Goal: Task Accomplishment & Management: Manage account settings

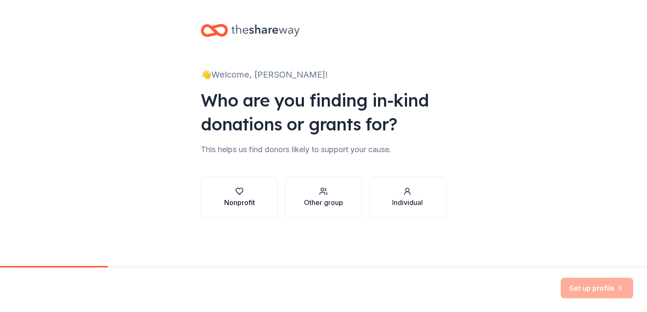
click at [225, 204] on div "Nonprofit" at bounding box center [239, 202] width 31 height 10
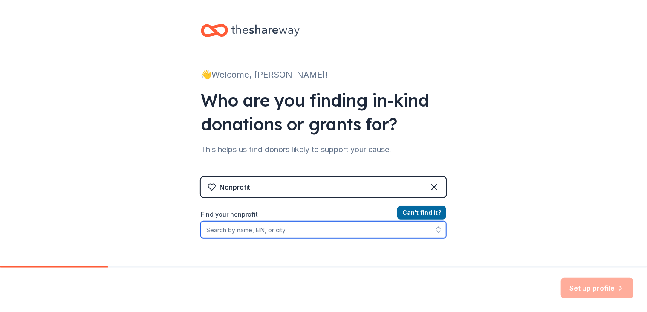
click at [269, 231] on input "Find your nonprofit" at bounding box center [324, 229] width 246 height 17
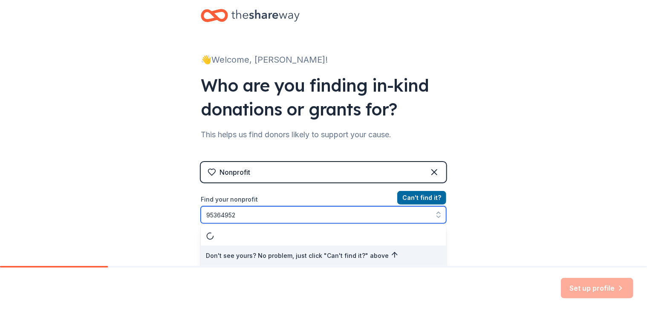
type input "953649525"
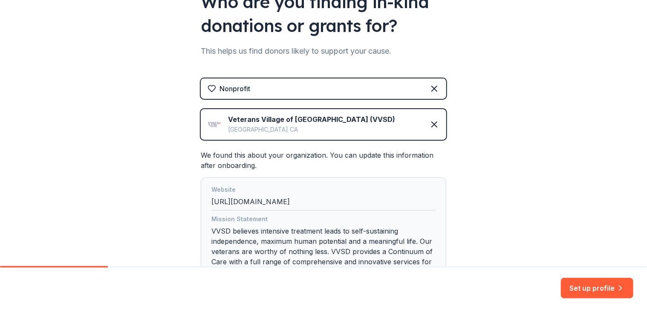
scroll to position [141, 0]
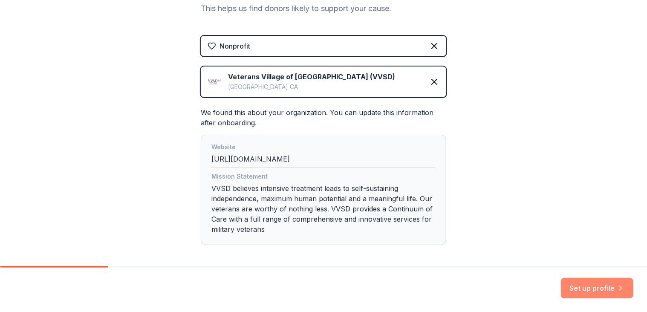
click at [601, 286] on button "Set up profile" at bounding box center [597, 288] width 72 height 20
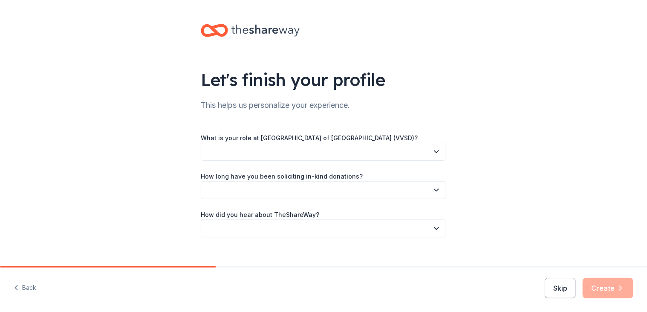
click at [323, 151] on button "button" at bounding box center [324, 152] width 246 height 18
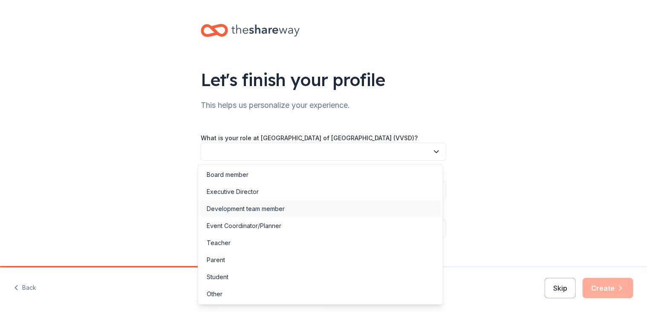
click at [315, 205] on div "Development team member" at bounding box center [320, 208] width 241 height 17
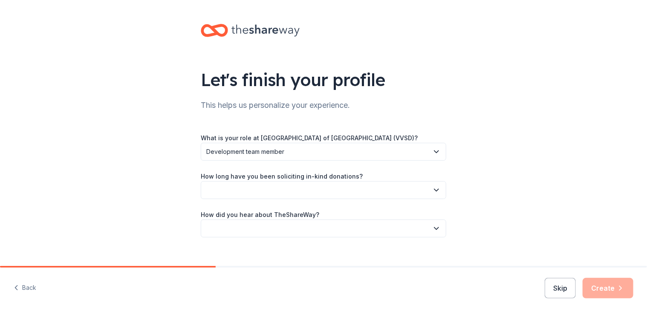
click at [353, 191] on button "button" at bounding box center [324, 190] width 246 height 18
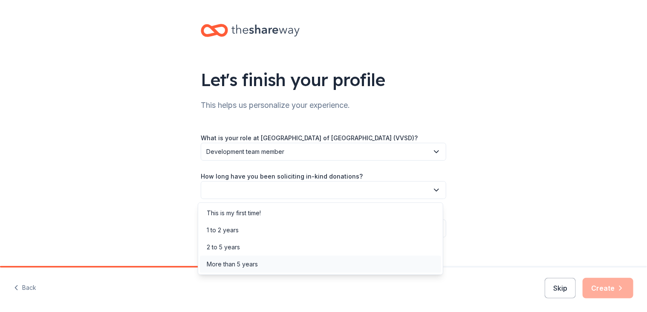
click at [335, 260] on div "More than 5 years" at bounding box center [320, 264] width 241 height 17
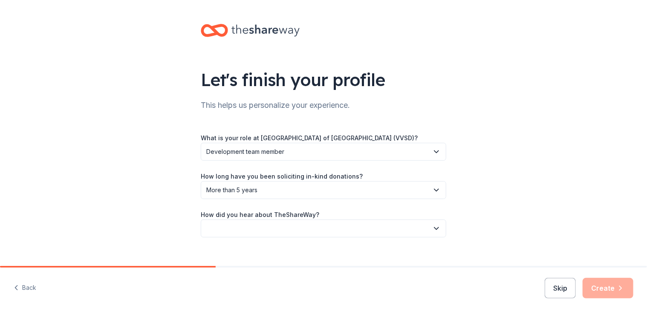
click at [434, 227] on icon "button" at bounding box center [436, 228] width 9 height 9
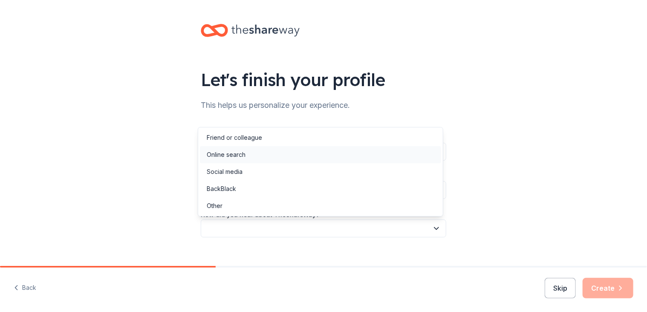
click at [393, 151] on div "Online search" at bounding box center [320, 154] width 241 height 17
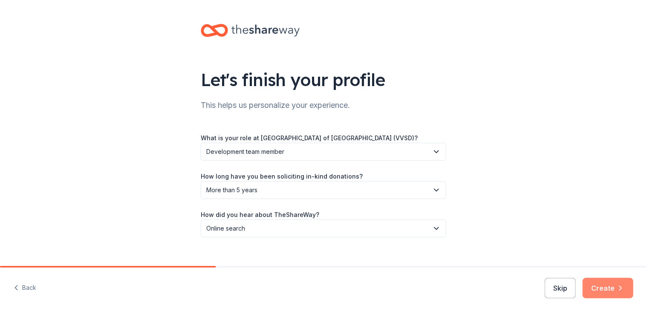
click at [609, 288] on button "Create" at bounding box center [608, 288] width 51 height 20
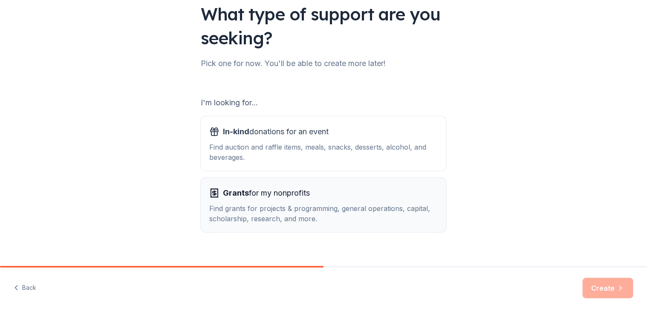
scroll to position [78, 0]
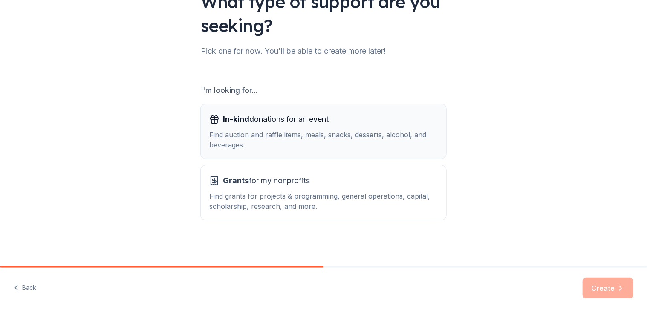
click at [395, 140] on div "Find auction and raffle items, meals, snacks, desserts, alcohol, and beverages." at bounding box center [323, 140] width 228 height 20
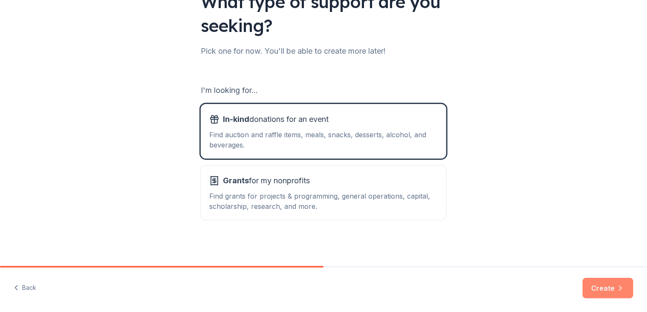
click at [608, 286] on button "Create" at bounding box center [608, 288] width 51 height 20
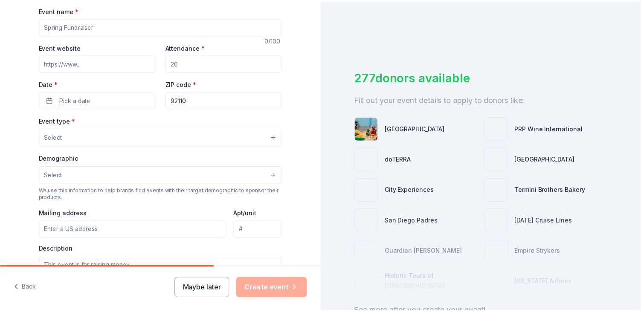
scroll to position [171, 0]
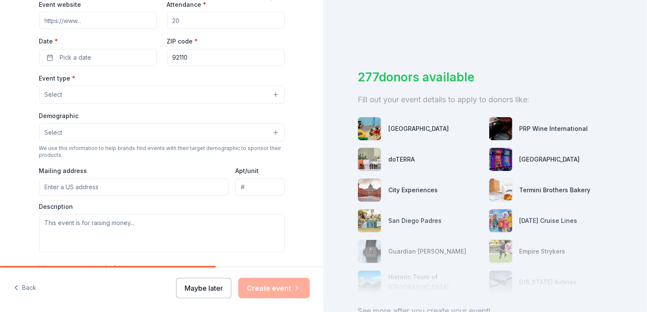
click at [201, 286] on button "Maybe later" at bounding box center [203, 288] width 55 height 20
click at [207, 286] on button "Maybe later" at bounding box center [203, 288] width 55 height 20
click at [207, 290] on button "Maybe later" at bounding box center [203, 288] width 55 height 20
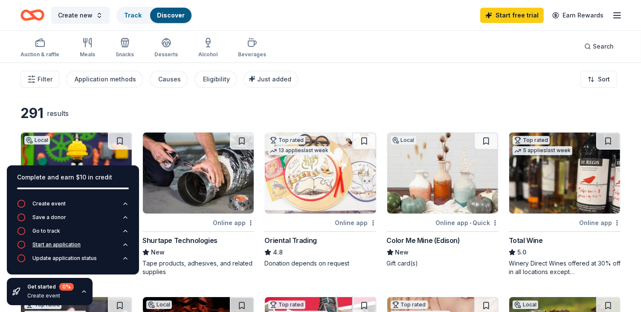
click at [91, 244] on button "Start an application" at bounding box center [73, 247] width 112 height 14
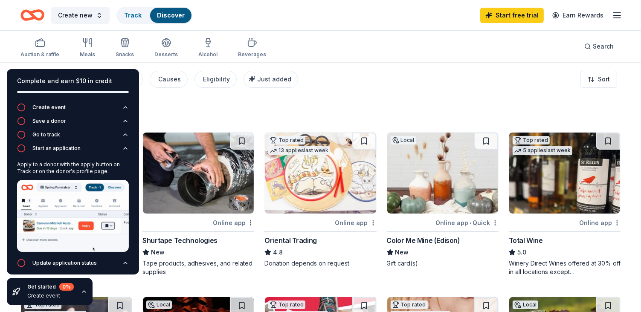
click at [340, 38] on div "Auction & raffle Meals Snacks Desserts Alcohol Beverages Search" at bounding box center [320, 47] width 600 height 32
click at [616, 18] on line "button" at bounding box center [616, 18] width 7 height 0
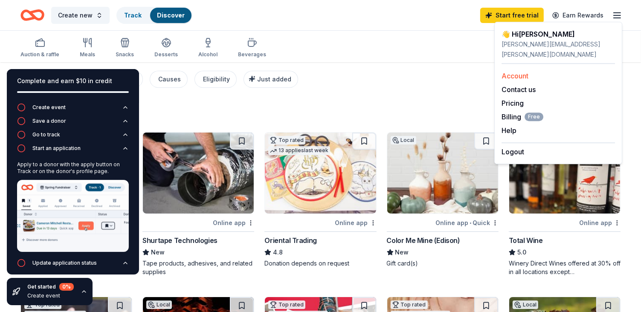
click at [520, 72] on link "Account" at bounding box center [514, 76] width 27 height 9
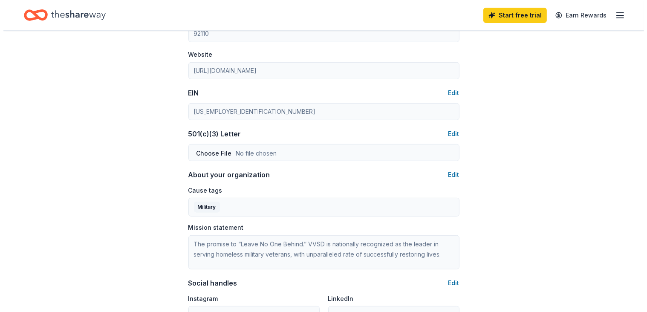
scroll to position [384, 0]
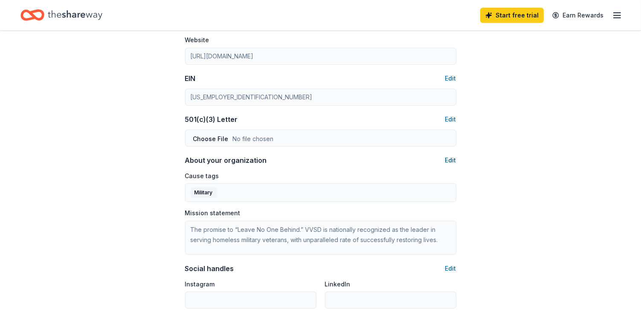
click at [455, 160] on button "Edit" at bounding box center [450, 160] width 11 height 10
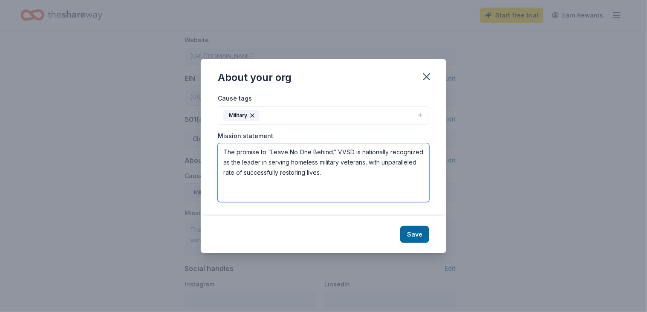
click at [353, 179] on textarea "The promise to “Leave No One Behind.” VVSD is nationally recognized as the lead…" at bounding box center [323, 172] width 211 height 59
drag, startPoint x: 340, startPoint y: 175, endPoint x: 208, endPoint y: 148, distance: 134.4
click at [208, 148] on div "Cause tags Military Mission statement The promise to “Leave No One Behind.” VVS…" at bounding box center [324, 154] width 246 height 123
paste textarea "Veterans Village of San Diego (VVSD) serves America’s veterans and their famili…"
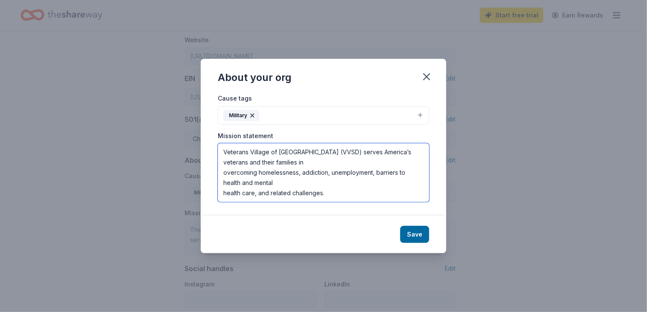
click at [292, 163] on textarea "Veterans Village of San Diego (VVSD) serves America’s veterans and their famili…" at bounding box center [323, 172] width 211 height 59
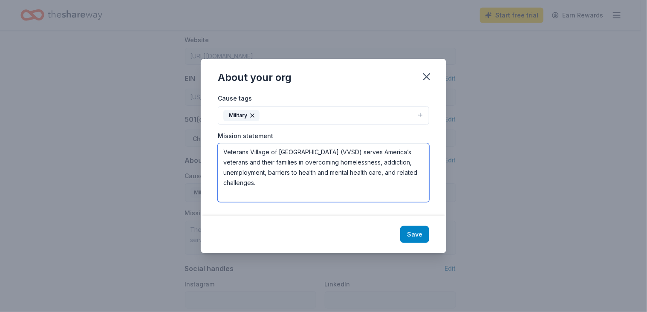
type textarea "Veterans Village of San Diego (VVSD) serves America’s veterans and their famili…"
click at [414, 233] on button "Save" at bounding box center [414, 234] width 29 height 17
type textarea "Veterans Village of San Diego (VVSD) serves America’s veterans and their famili…"
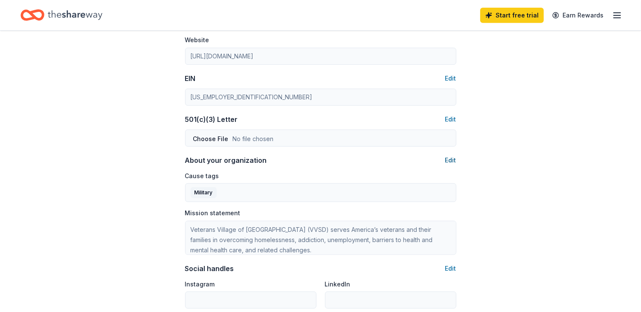
click at [450, 161] on button "Edit" at bounding box center [450, 160] width 11 height 10
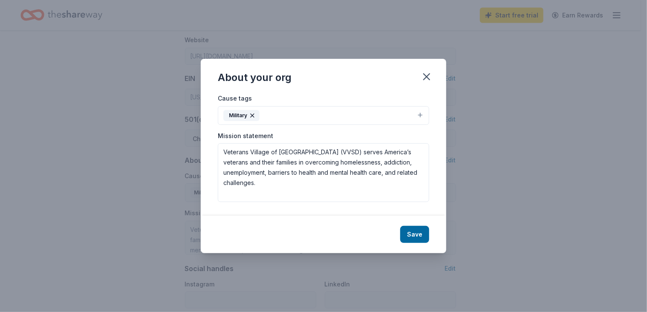
click at [279, 116] on button "Military" at bounding box center [323, 115] width 211 height 19
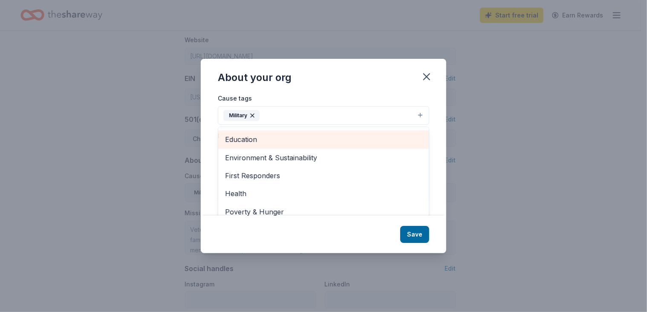
scroll to position [85, 0]
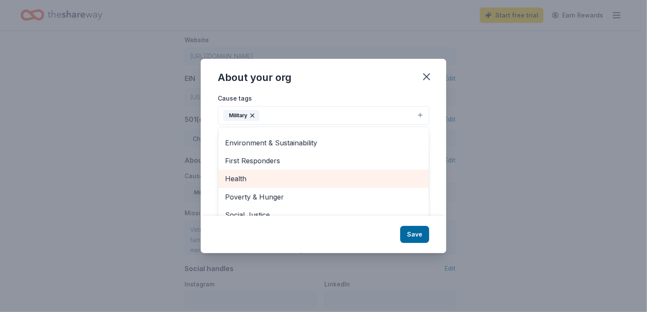
click at [361, 175] on span "Health" at bounding box center [323, 178] width 197 height 11
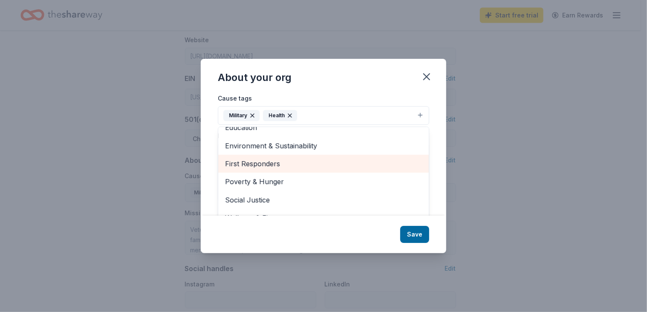
scroll to position [13, 0]
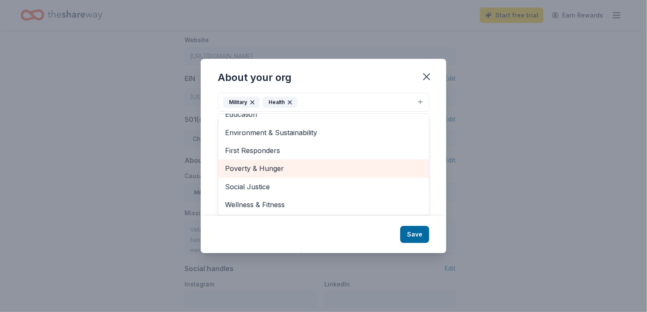
click at [354, 168] on span "Poverty & Hunger" at bounding box center [323, 168] width 197 height 11
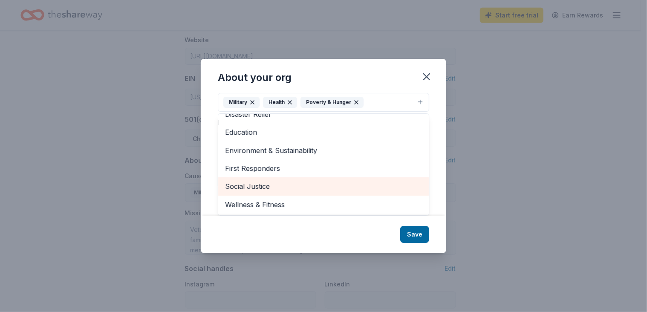
click at [362, 184] on span "Social Justice" at bounding box center [323, 186] width 197 height 11
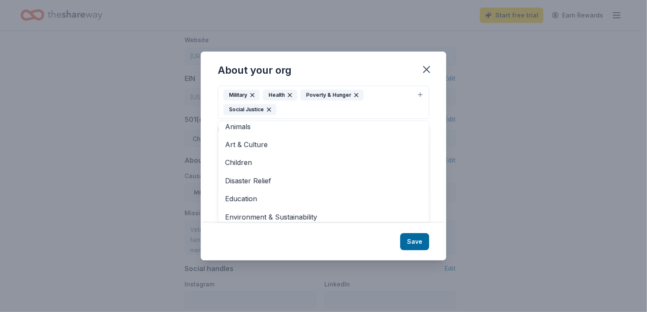
scroll to position [0, 0]
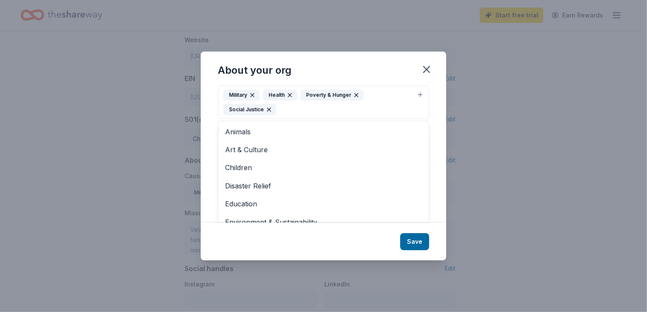
click at [413, 239] on div "About your org Cause tags Military Health Poverty & Hunger Social Justice Anima…" at bounding box center [324, 156] width 246 height 209
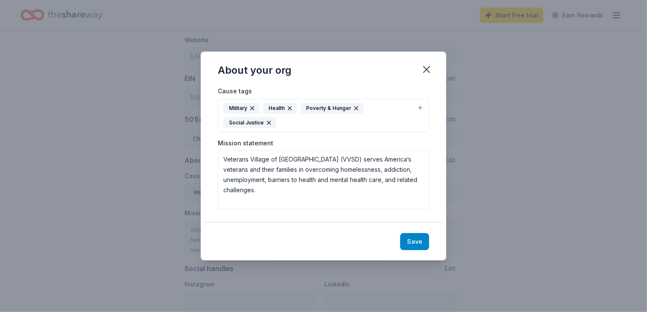
click at [420, 241] on button "Save" at bounding box center [414, 241] width 29 height 17
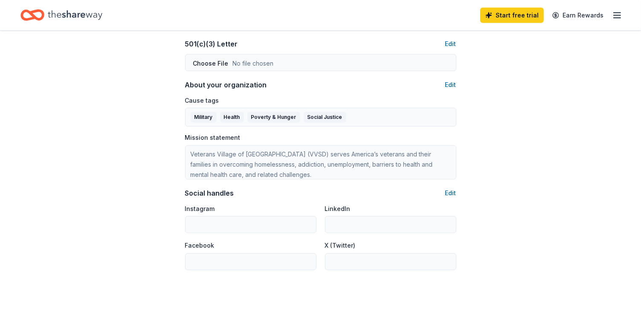
scroll to position [469, 0]
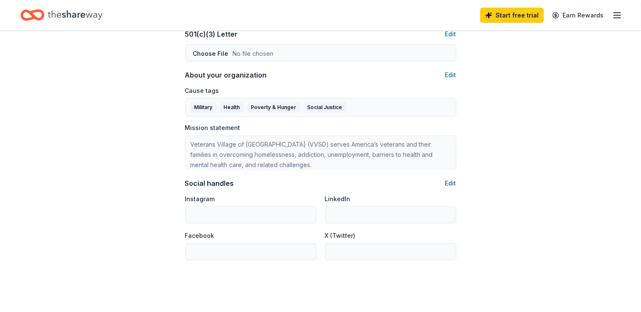
click at [454, 181] on button "Edit" at bounding box center [450, 183] width 11 height 10
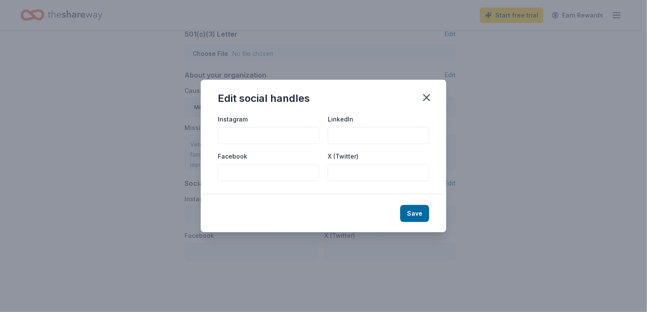
click at [239, 131] on input "Instagram" at bounding box center [268, 135] width 101 height 17
drag, startPoint x: 239, startPoint y: 136, endPoint x: 231, endPoint y: 173, distance: 37.5
click at [231, 173] on input "Facebook" at bounding box center [268, 172] width 101 height 17
paste input "VVSD.Veterans"
type input "VVSD.Veterans"
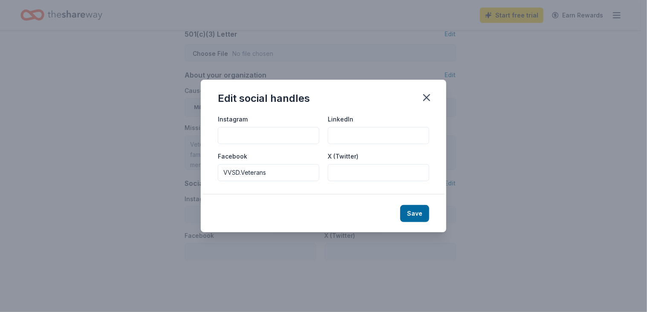
click at [238, 136] on input "Instagram" at bounding box center [268, 135] width 101 height 17
paste input "veteransvillageofsd"
type input "veteransvillageofsd"
click at [355, 137] on input "LinkedIn" at bounding box center [378, 135] width 101 height 17
paste input "Veterans Village of San Diego"
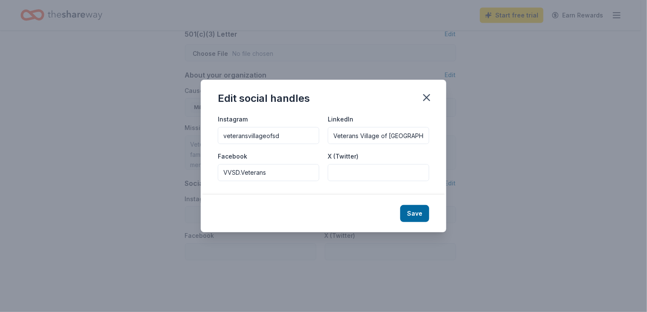
type input "Veterans Village of San Diego"
click at [349, 171] on input "X (Twitter)" at bounding box center [378, 172] width 101 height 17
paste input "vvsd_veterans"
type input "vvsd_veterans"
click at [414, 211] on button "Save" at bounding box center [414, 213] width 29 height 17
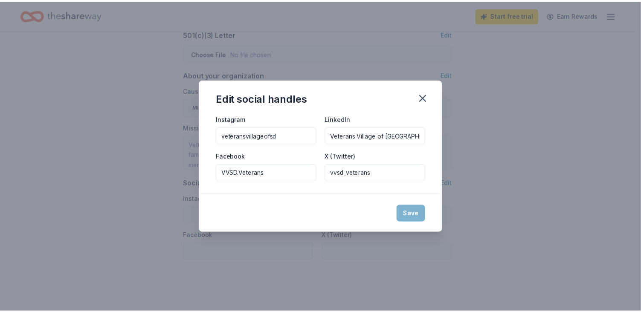
type input "veteransvillageofsd"
type input "Veterans Village of San Diego"
type input "VVSD.Veterans"
type input "vvsd_veterans"
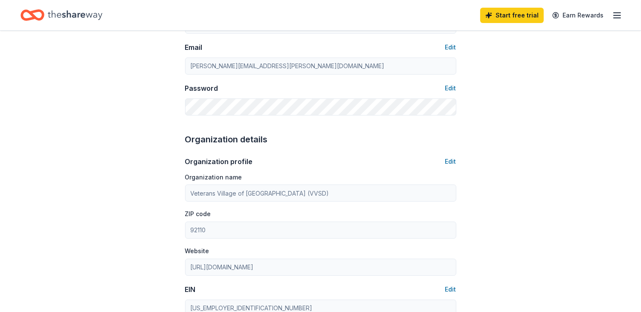
scroll to position [159, 0]
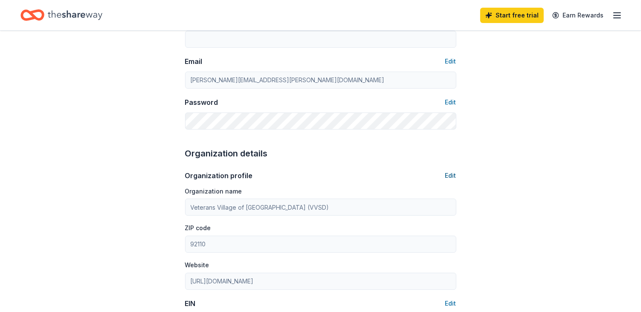
click at [450, 175] on button "Edit" at bounding box center [450, 176] width 11 height 10
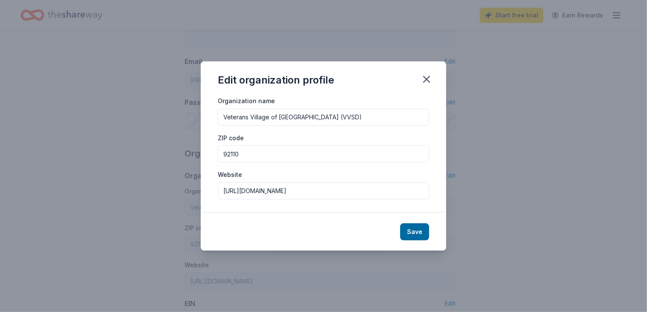
drag, startPoint x: 341, startPoint y: 115, endPoint x: 309, endPoint y: 115, distance: 32.0
click at [309, 115] on input "Veterans Village of San Diego (VVSD)" at bounding box center [323, 117] width 211 height 17
type input "Veterans Village of San Diego"
click at [414, 232] on button "Save" at bounding box center [414, 231] width 29 height 17
type input "Veterans Village of San Diego"
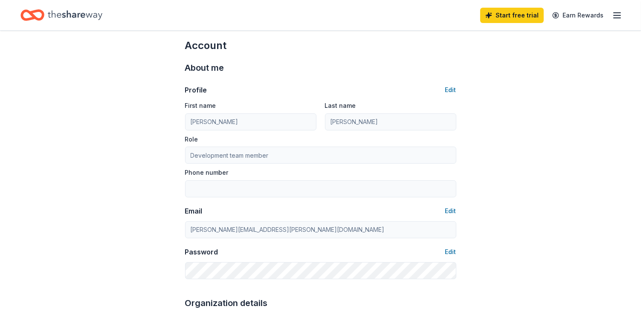
scroll to position [0, 0]
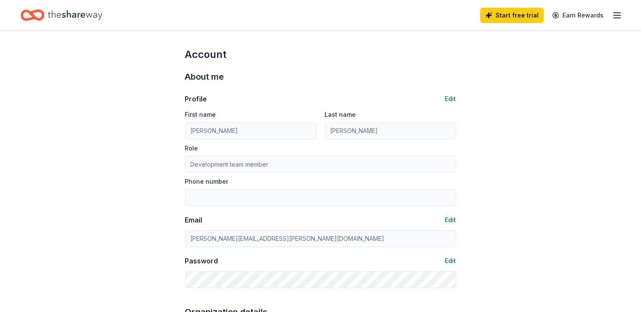
click at [618, 12] on icon "button" at bounding box center [617, 15] width 10 height 10
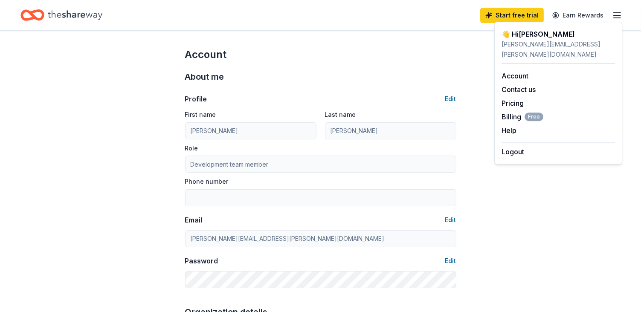
click at [58, 14] on icon "Home" at bounding box center [75, 14] width 55 height 17
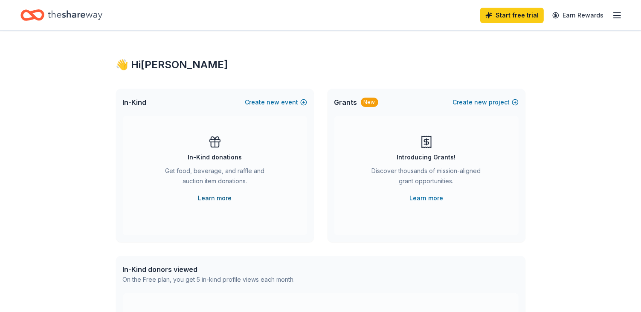
click at [215, 199] on link "Learn more" at bounding box center [215, 198] width 34 height 10
click at [416, 197] on link "Learn more" at bounding box center [426, 198] width 34 height 10
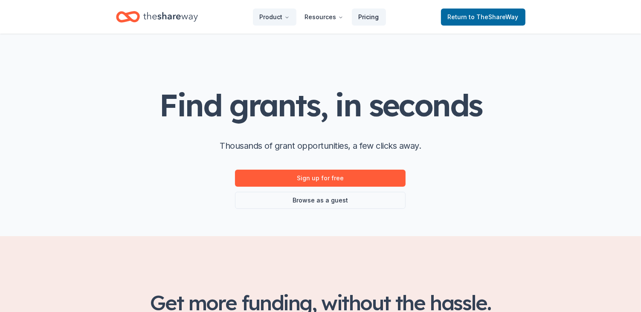
click at [375, 20] on link "Pricing" at bounding box center [369, 17] width 34 height 17
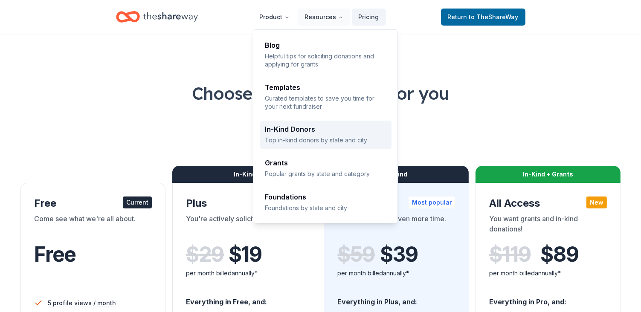
click at [298, 136] on p "Top in-kind donors by state and city" at bounding box center [325, 140] width 121 height 8
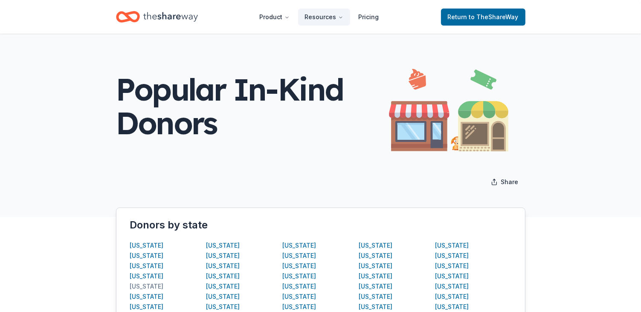
click at [151, 283] on div "[US_STATE]" at bounding box center [147, 286] width 34 height 10
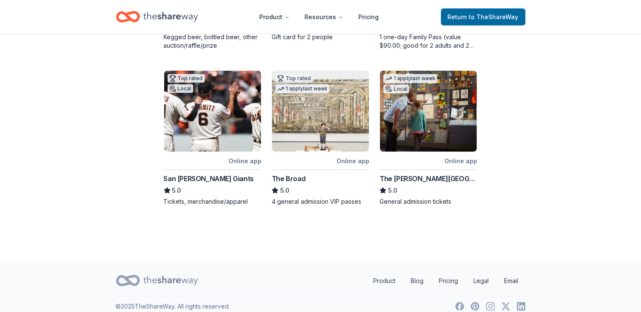
scroll to position [455, 0]
